Goal: Information Seeking & Learning: Learn about a topic

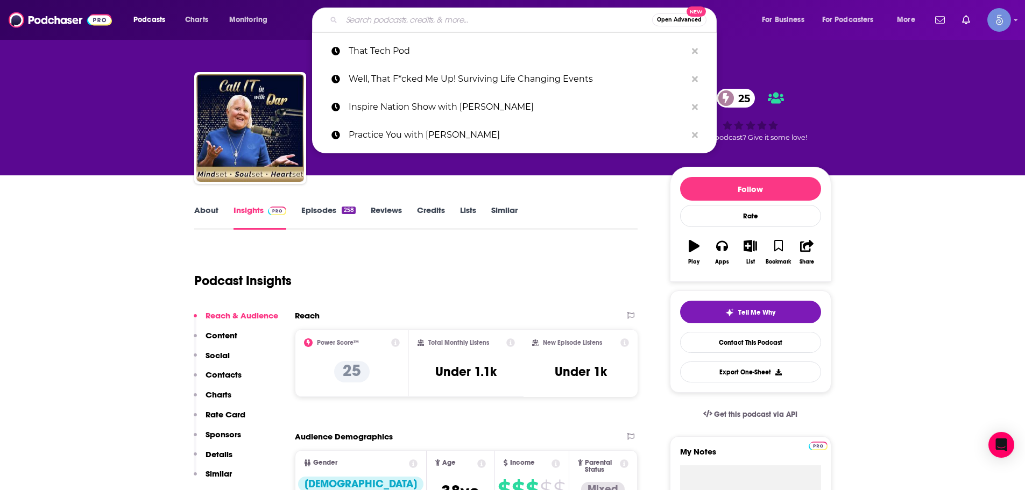
type input "What Happens in Vagus"
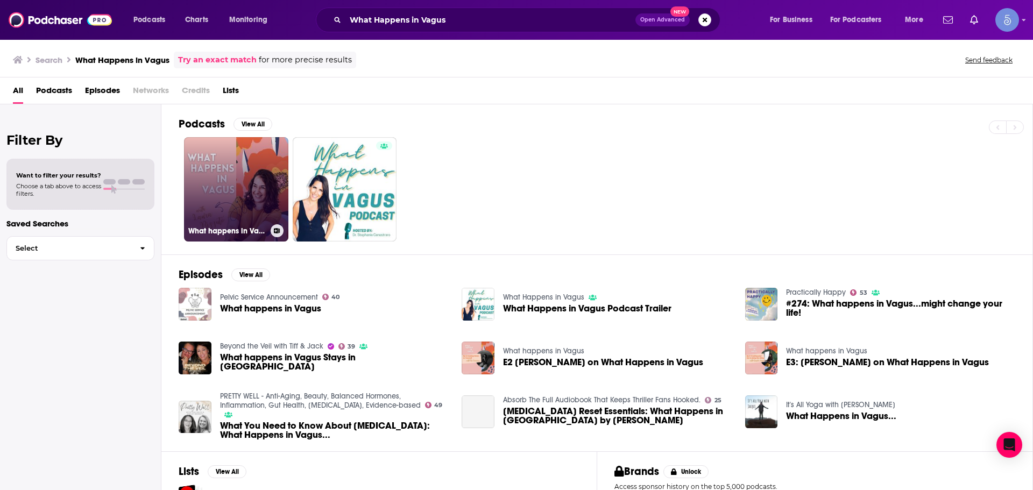
click at [251, 194] on link "What happens in Vagus" at bounding box center [236, 189] width 104 height 104
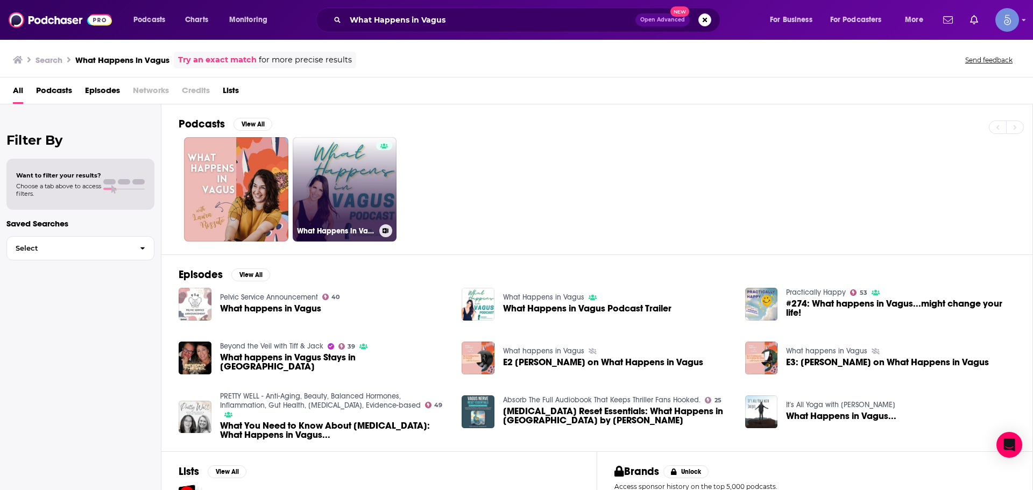
click at [339, 203] on link "What Happens in Vagus" at bounding box center [345, 189] width 104 height 104
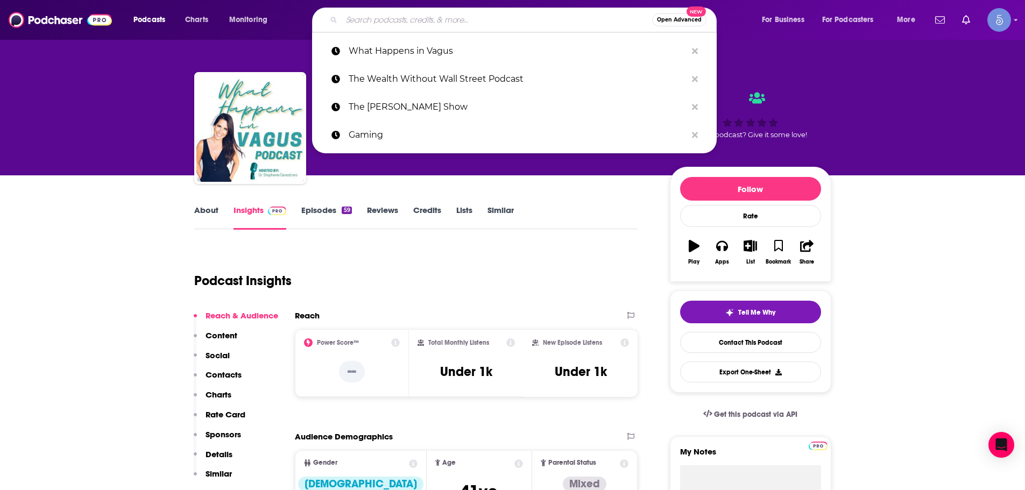
click at [408, 11] on input "Search podcasts, credits, & more..." at bounding box center [497, 19] width 311 height 17
paste input "The Energy Fix"
type input "The Energy Fix"
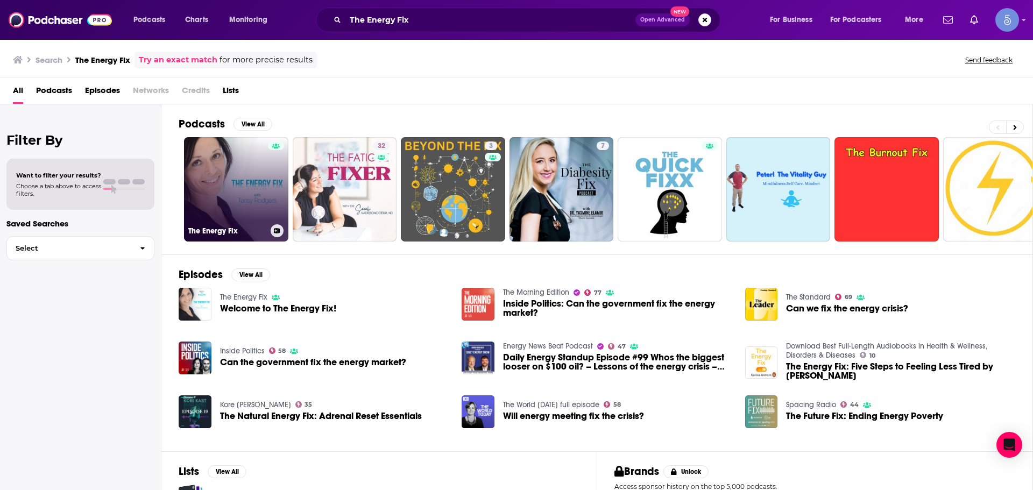
click at [231, 201] on link "The Energy Fix" at bounding box center [236, 189] width 104 height 104
